Goal: Obtain resource: Download file/media

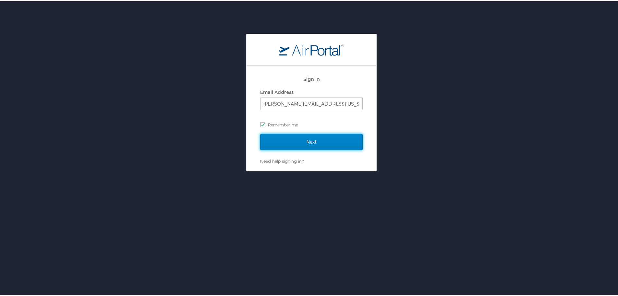
click at [301, 139] on input "Next" at bounding box center [311, 140] width 103 height 16
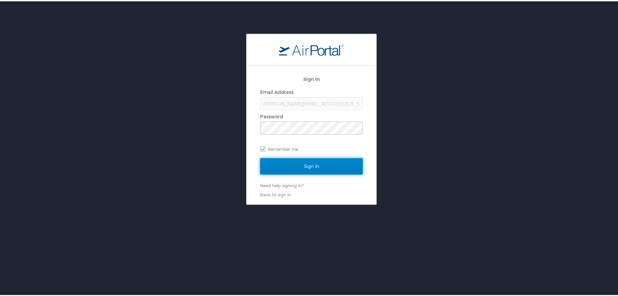
click at [317, 169] on input "Sign In" at bounding box center [311, 165] width 103 height 16
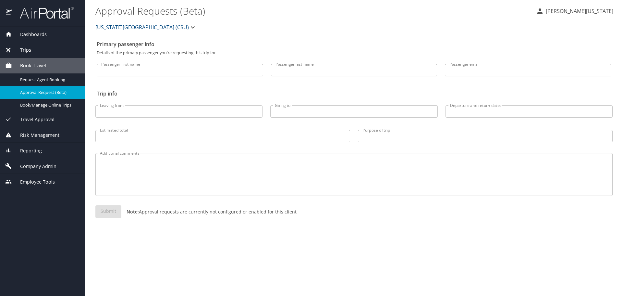
click at [42, 32] on span "Dashboards" at bounding box center [29, 34] width 35 height 7
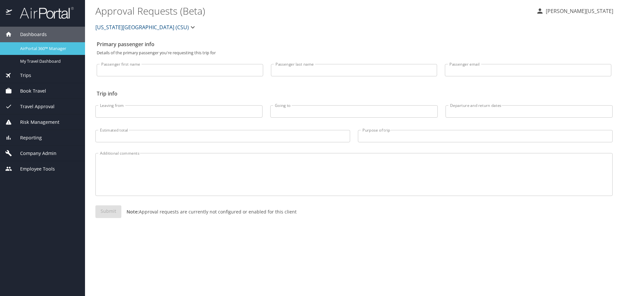
click at [43, 47] on span "AirPortal 360™ Manager" at bounding box center [48, 48] width 57 height 6
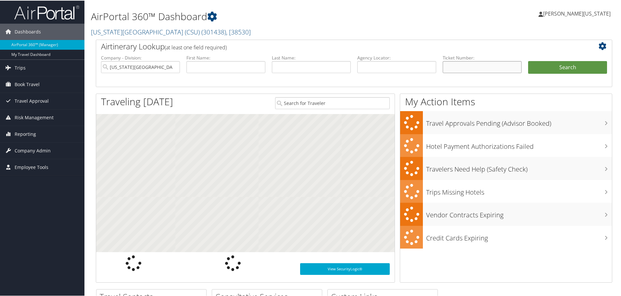
click at [488, 64] on input "text" at bounding box center [481, 66] width 79 height 12
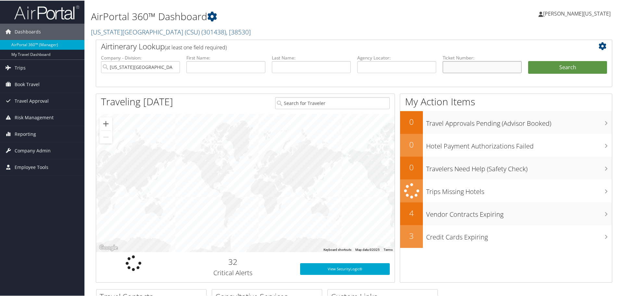
paste input "2797308345164"
type input "2797308345164"
click at [528, 60] on button "Search" at bounding box center [567, 66] width 79 height 13
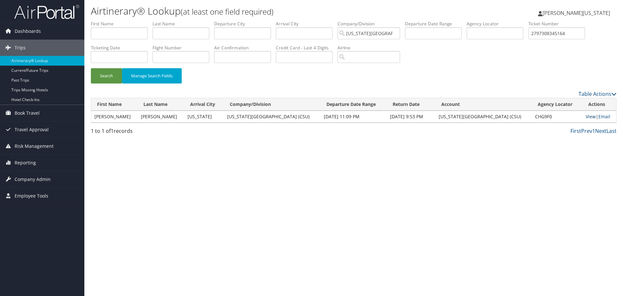
click at [588, 117] on link "View" at bounding box center [591, 116] width 10 height 6
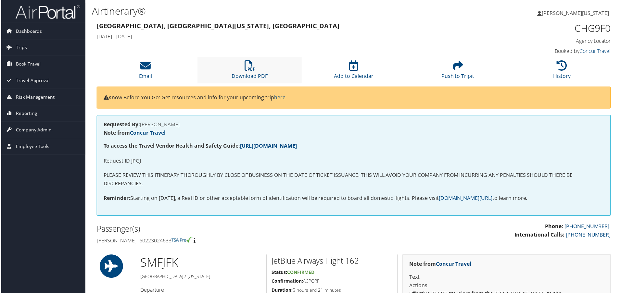
click at [246, 71] on li "Download PDF" at bounding box center [249, 70] width 105 height 26
